Goal: Task Accomplishment & Management: Use online tool/utility

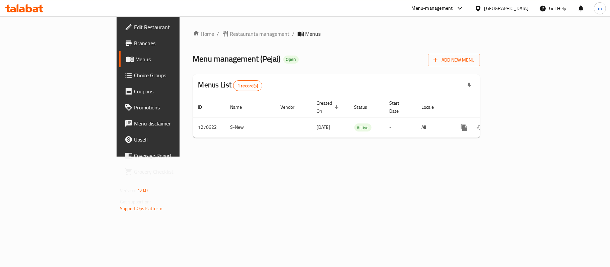
click at [134, 72] on span "Choice Groups" at bounding box center [173, 75] width 79 height 8
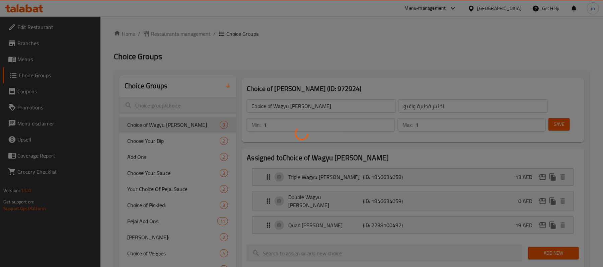
click at [180, 184] on div at bounding box center [301, 133] width 603 height 267
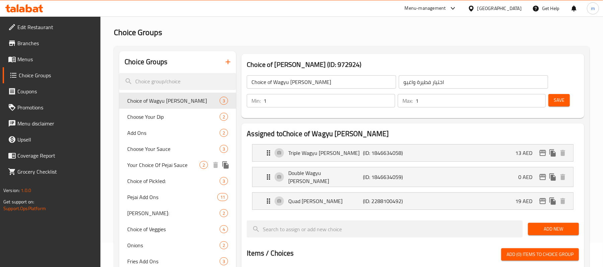
scroll to position [45, 0]
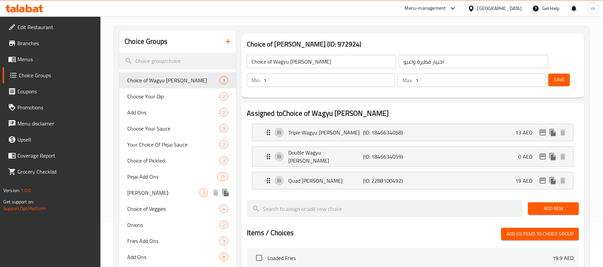
click at [165, 197] on div "[PERSON_NAME]: 2" at bounding box center [177, 193] width 117 height 16
type input "[PERSON_NAME]:"
type input "بطاطا بيجاي:"
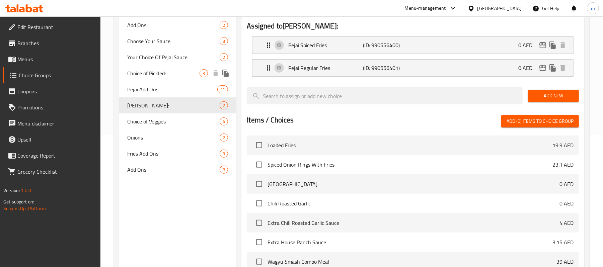
scroll to position [134, 0]
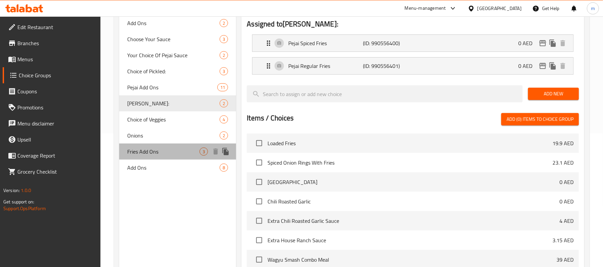
click at [145, 150] on span "Fries Add Ons" at bounding box center [163, 152] width 72 height 8
type input "Fries Add Ons"
type input "إضافات فرايز"
type input "0"
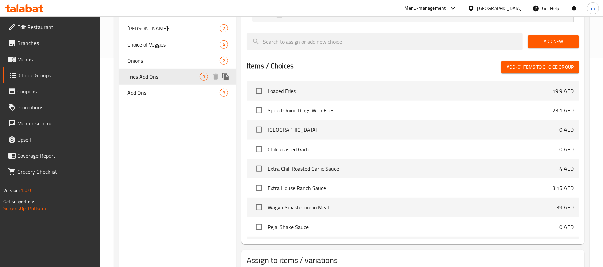
scroll to position [165, 0]
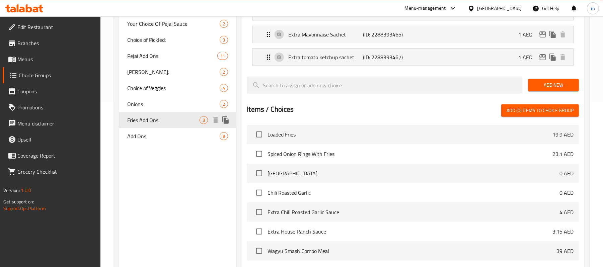
click at [152, 118] on span "Fries Add Ons" at bounding box center [163, 120] width 72 height 8
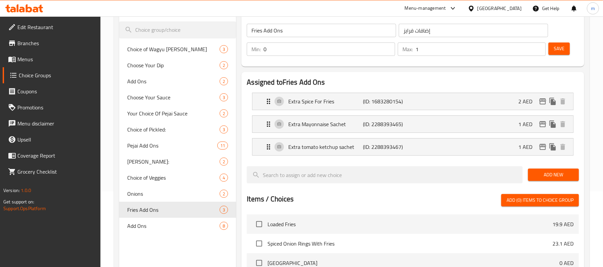
scroll to position [121, 0]
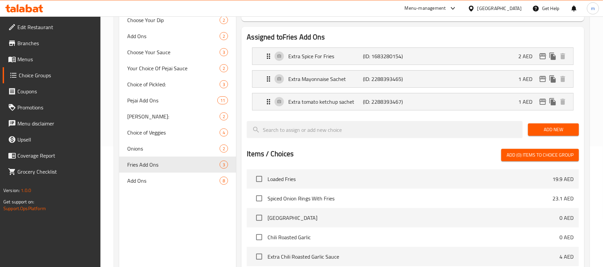
drag, startPoint x: 38, startPoint y: 44, endPoint x: 39, endPoint y: 51, distance: 7.1
click at [38, 45] on span "Branches" at bounding box center [56, 43] width 78 height 8
